Goal: Task Accomplishment & Management: Manage account settings

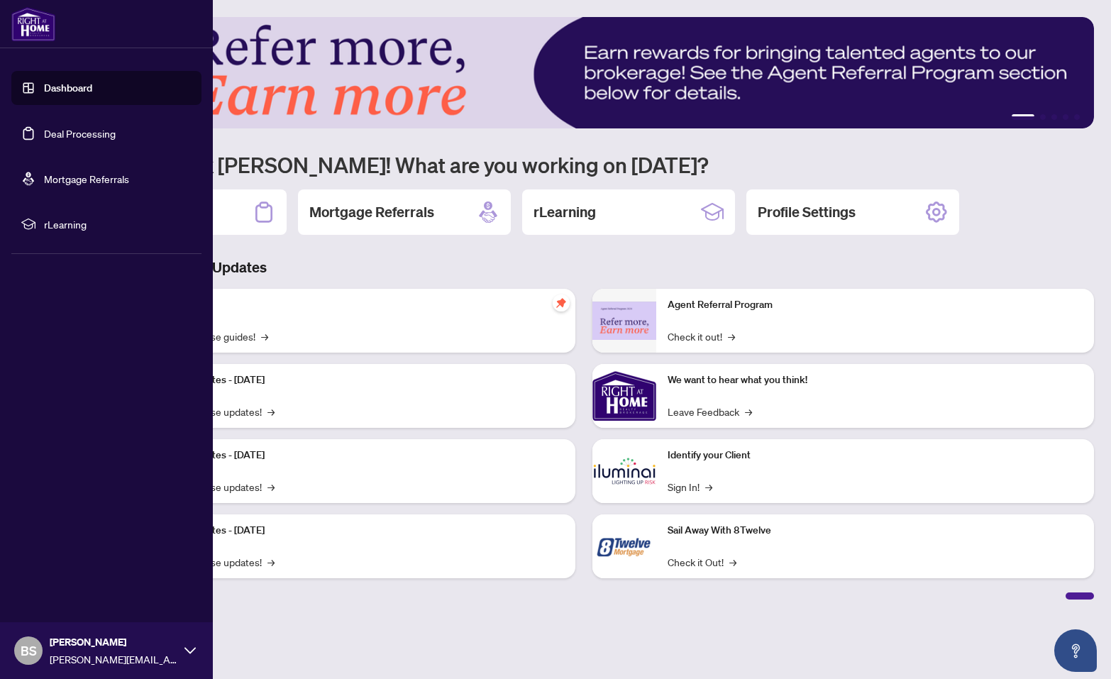
click at [44, 88] on link "Dashboard" at bounding box center [68, 88] width 48 height 13
click at [60, 87] on link "Dashboard" at bounding box center [68, 88] width 48 height 13
click at [62, 135] on link "Deal Processing" at bounding box center [80, 133] width 72 height 13
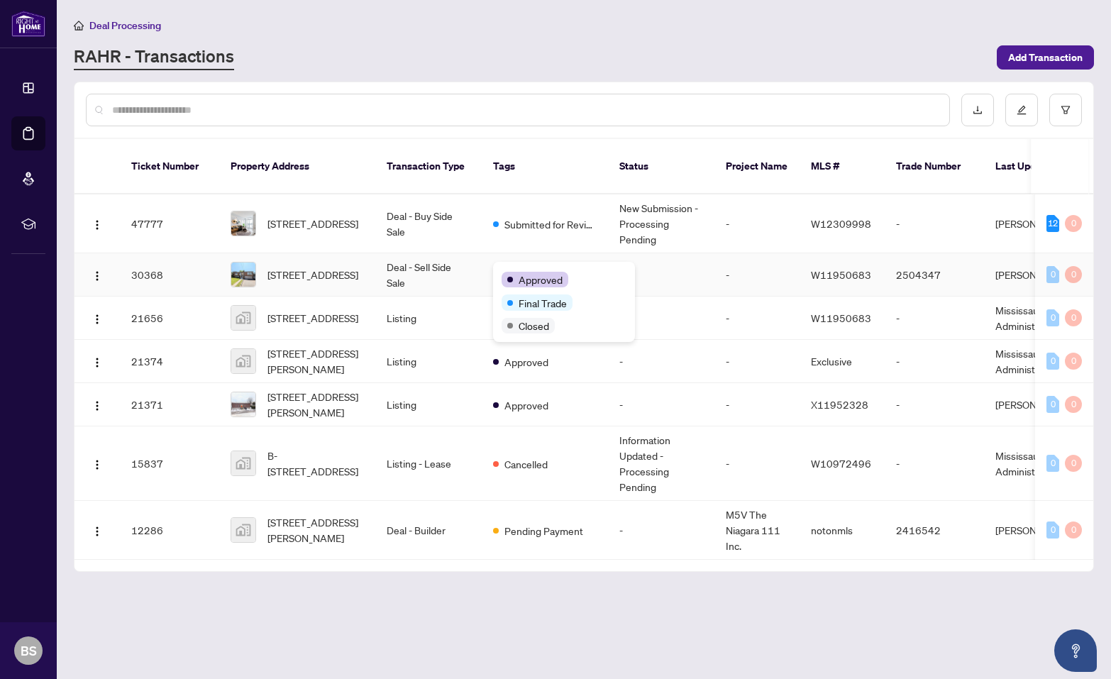
click at [531, 273] on span "Approved" at bounding box center [541, 280] width 44 height 16
click at [526, 270] on div "Approved" at bounding box center [564, 278] width 125 height 17
click at [291, 216] on span "[STREET_ADDRESS]" at bounding box center [312, 224] width 91 height 16
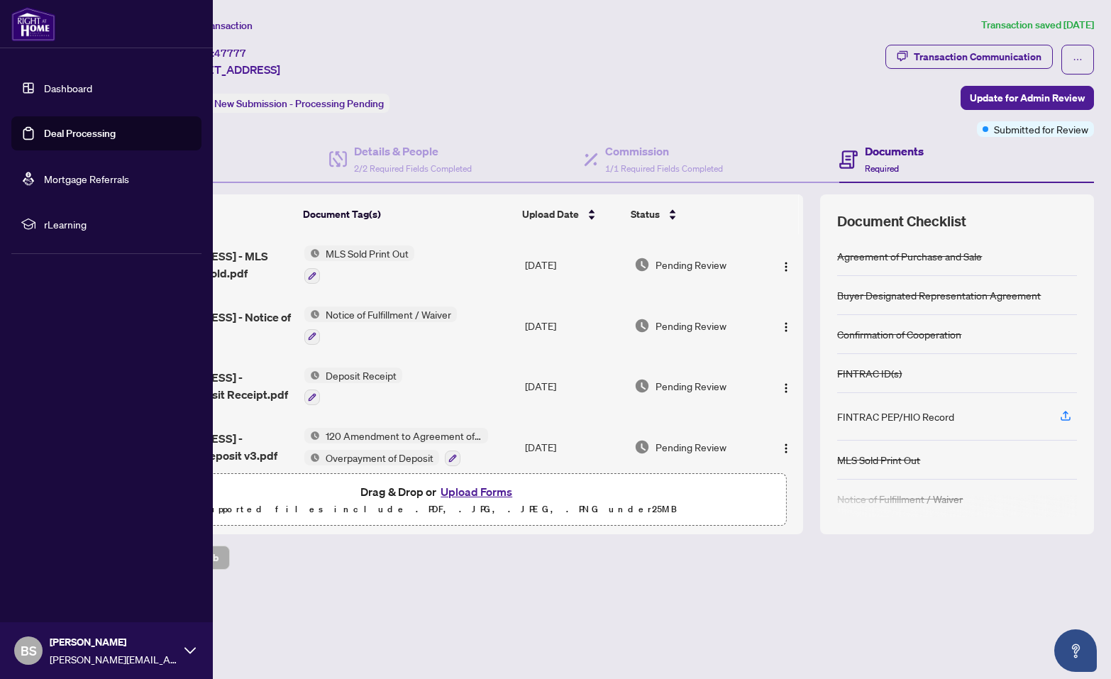
click at [30, 25] on img at bounding box center [33, 24] width 44 height 34
